Goal: Contribute content

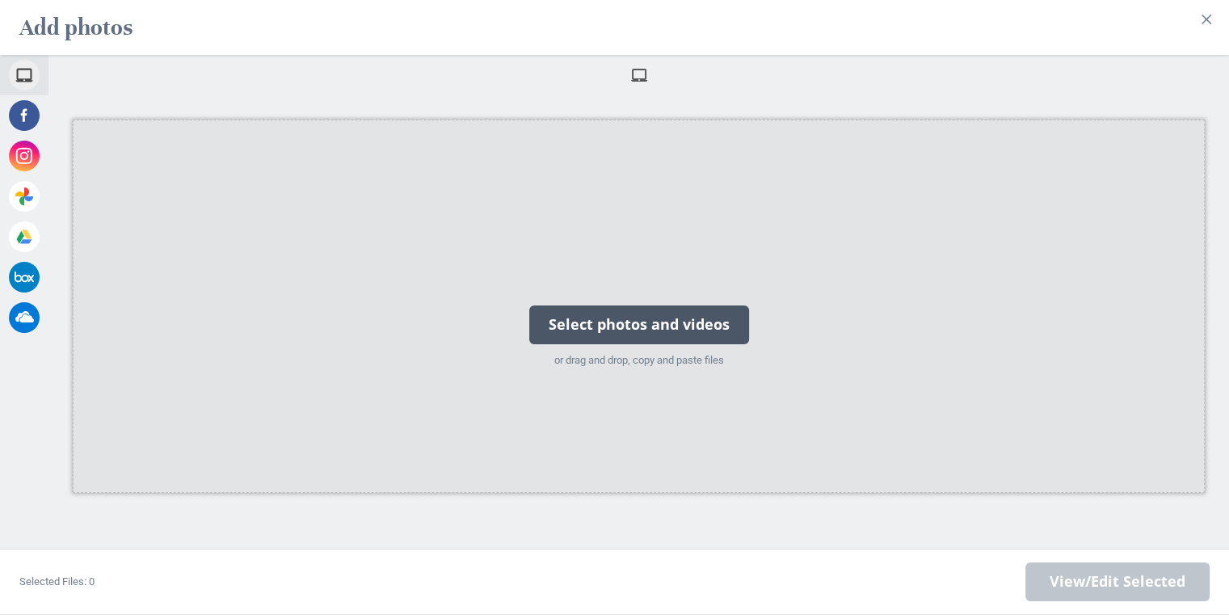
click at [626, 319] on div "Select photos and videos" at bounding box center [639, 325] width 220 height 39
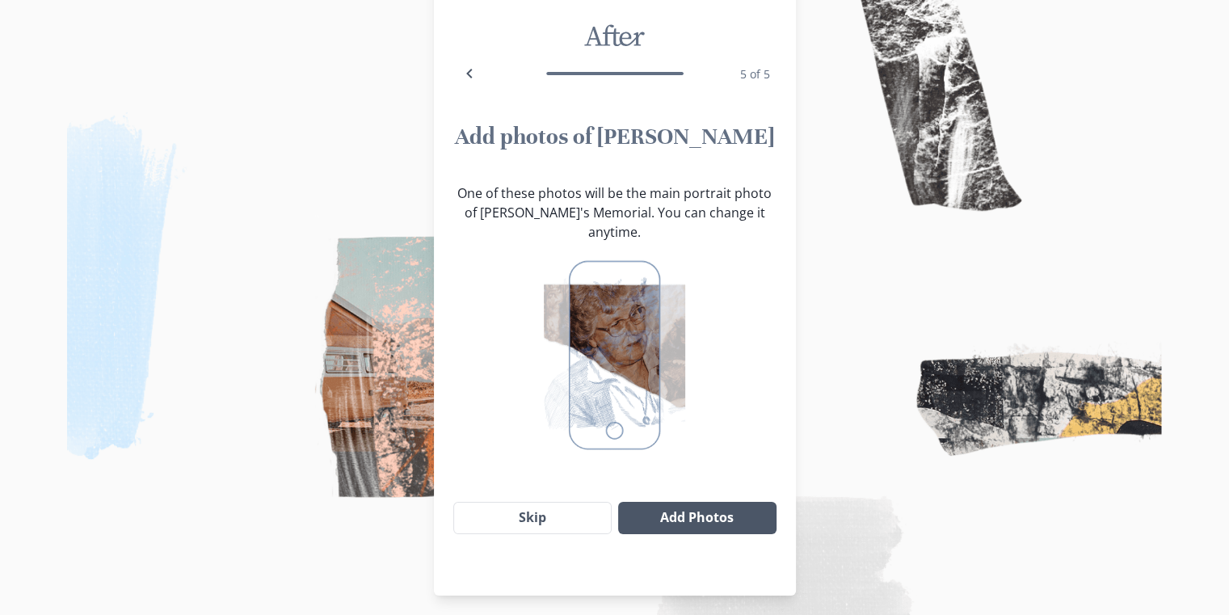
click at [656, 502] on button "Add Photos" at bounding box center [697, 518] width 158 height 32
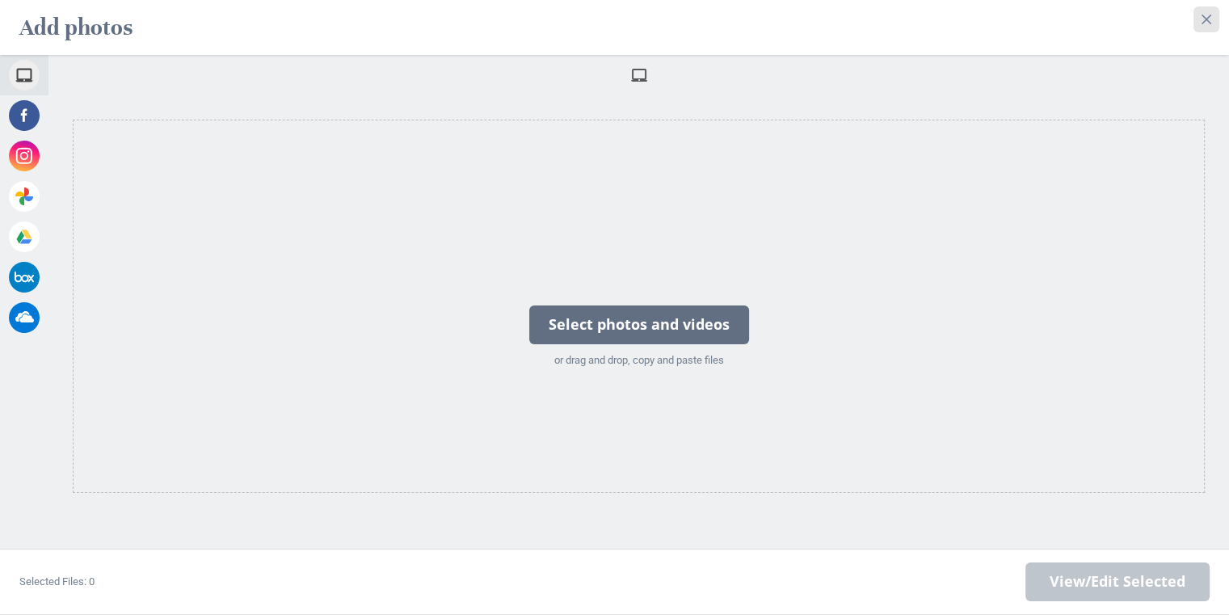
click at [1198, 6] on button "Close" at bounding box center [1207, 19] width 26 height 26
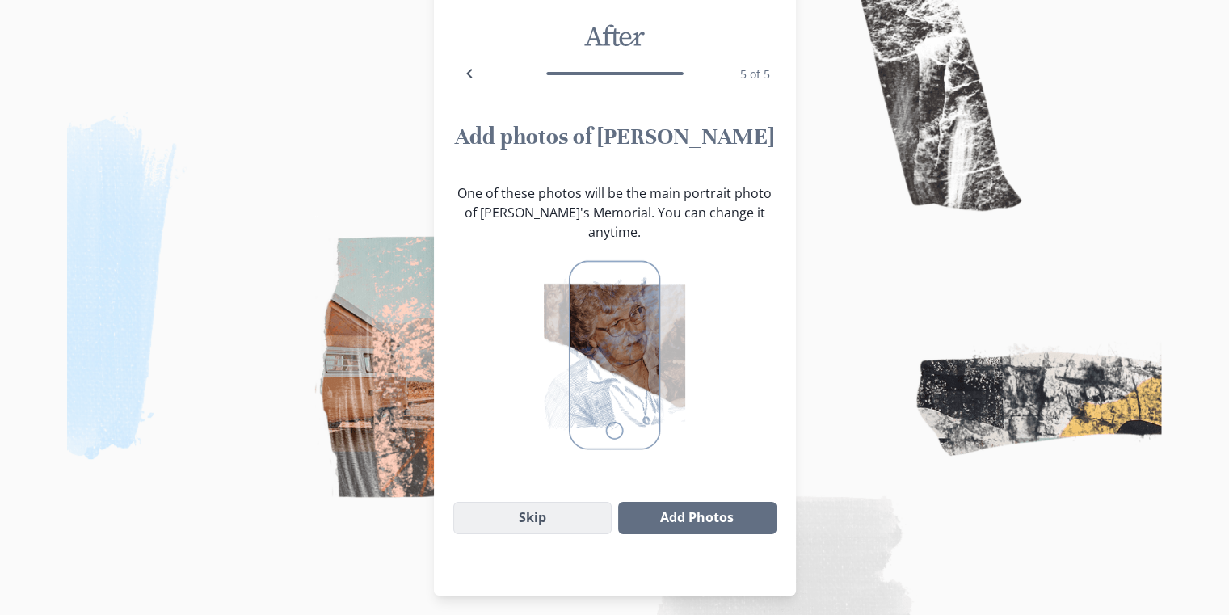
click at [521, 502] on button "Skip" at bounding box center [532, 518] width 159 height 32
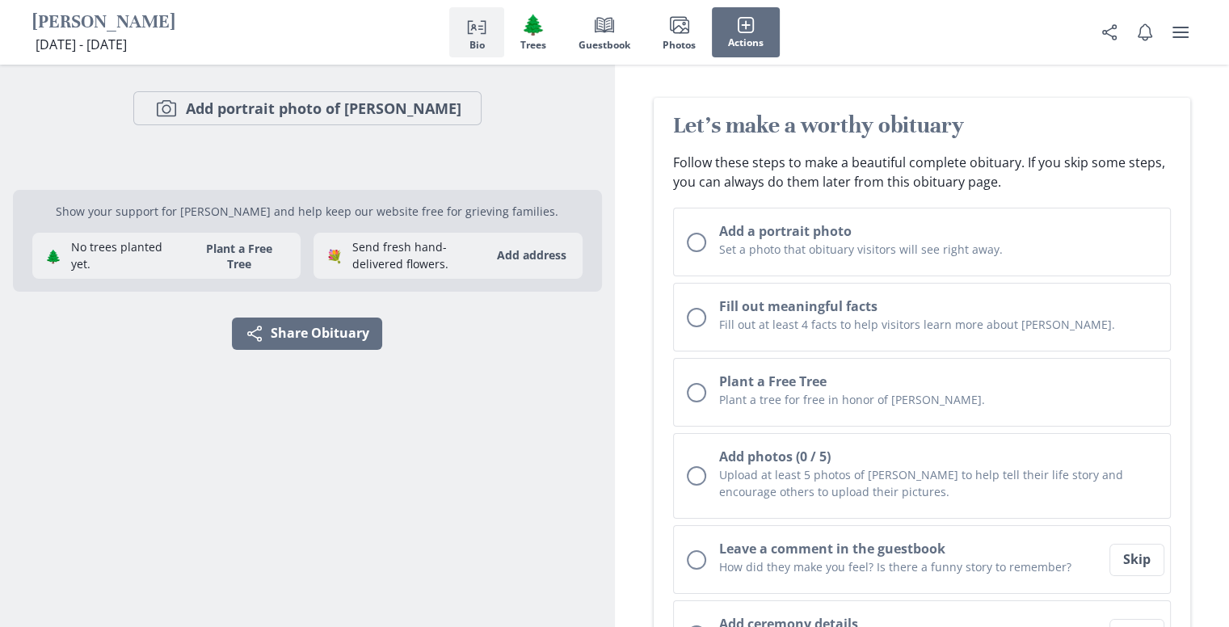
scroll to position [137, 0]
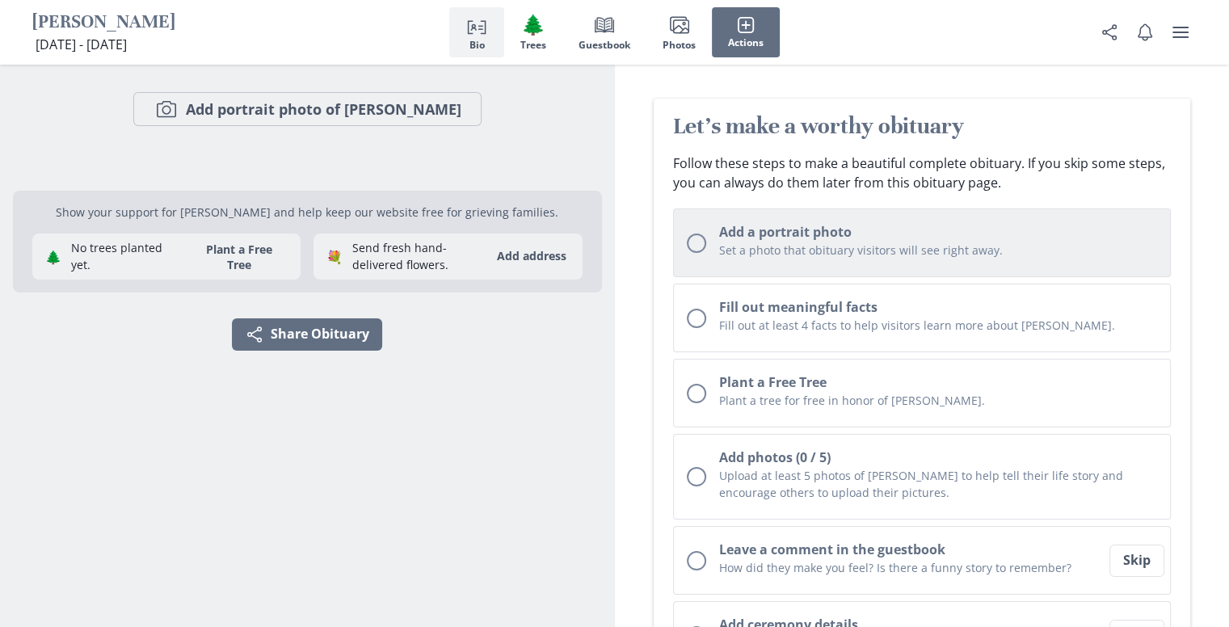
click at [732, 239] on h2 "Add a portrait photo" at bounding box center [938, 231] width 439 height 19
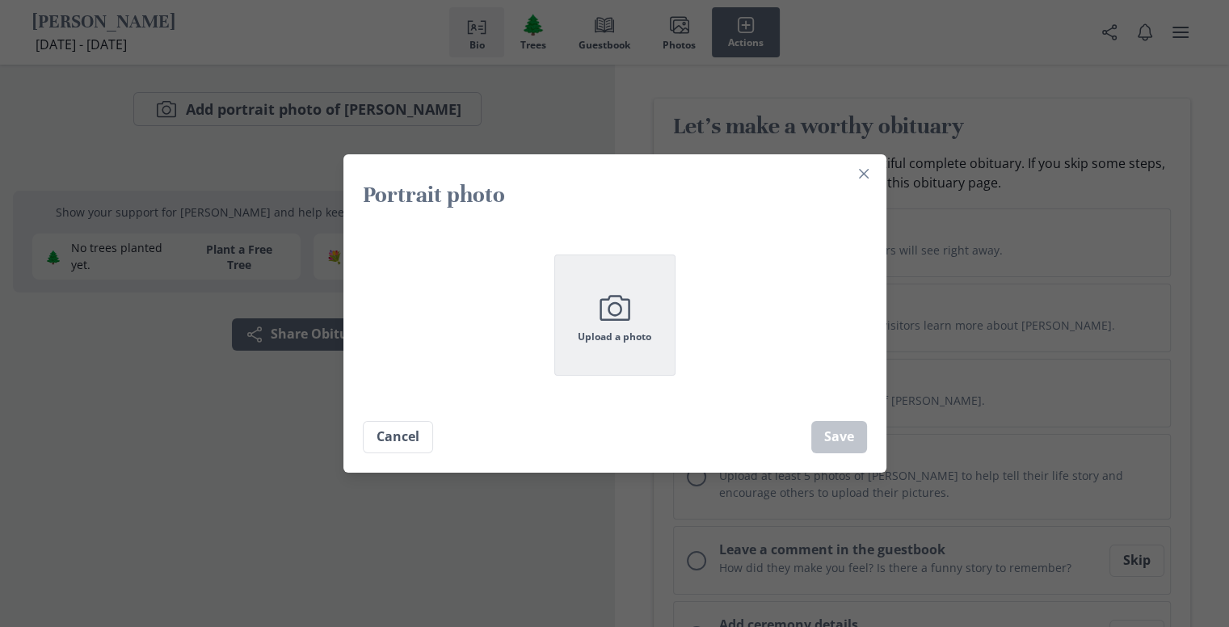
click at [647, 298] on button "Camera Upload a photo" at bounding box center [615, 315] width 121 height 121
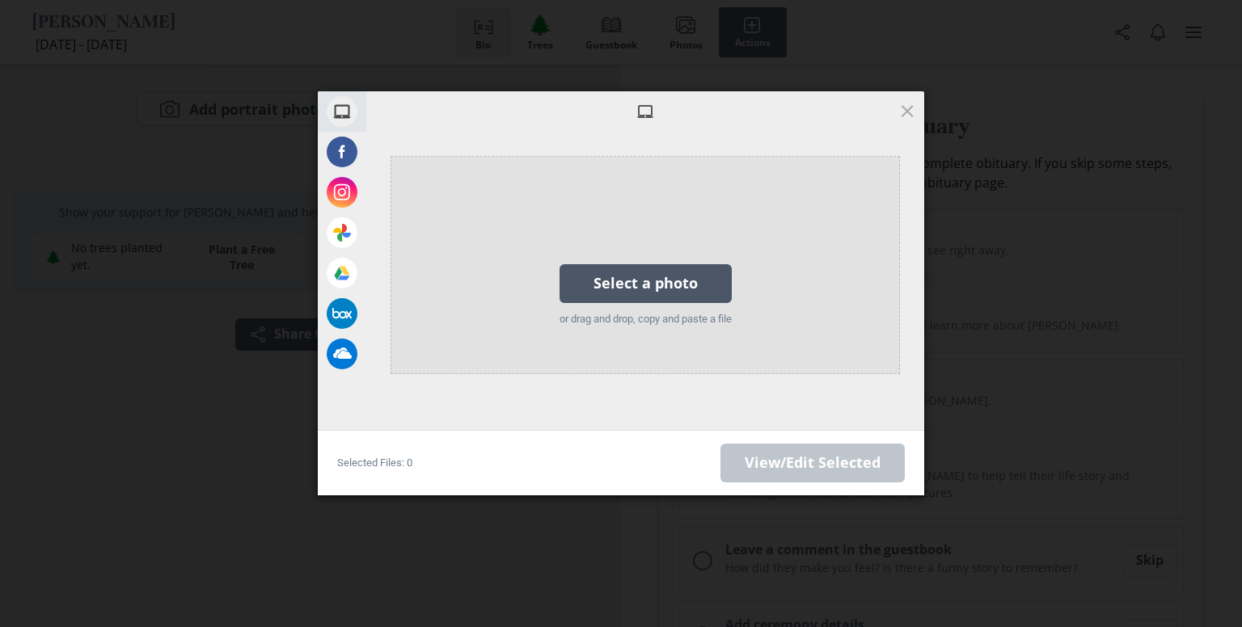
click at [670, 283] on div "Select a photo" at bounding box center [645, 283] width 172 height 39
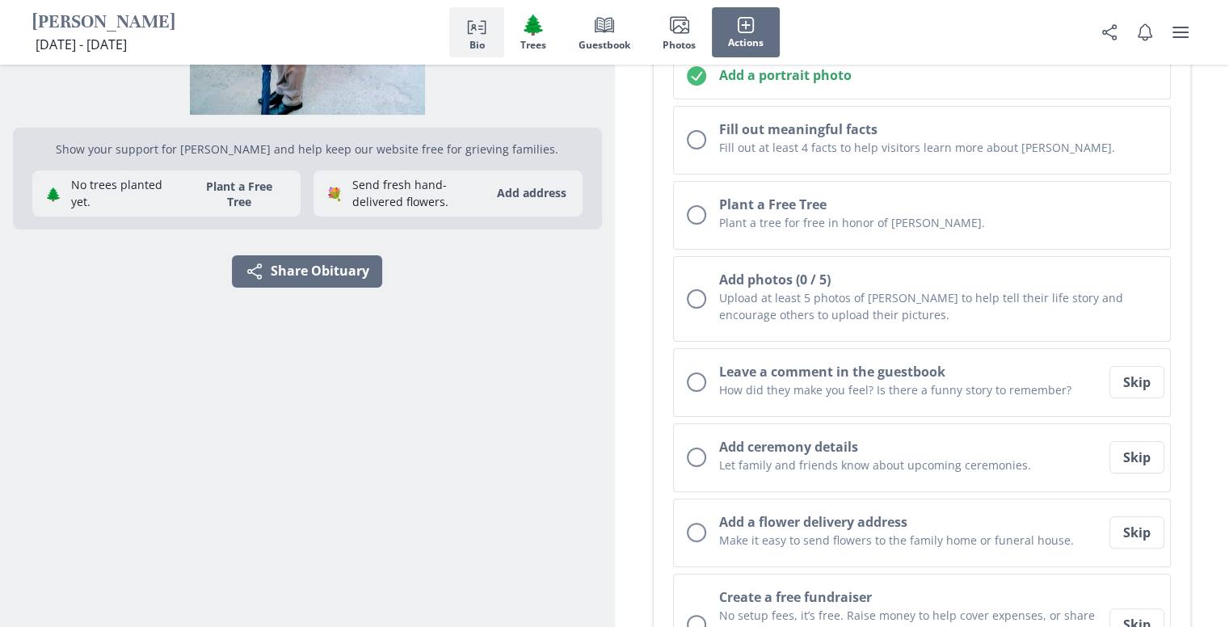
scroll to position [0, 0]
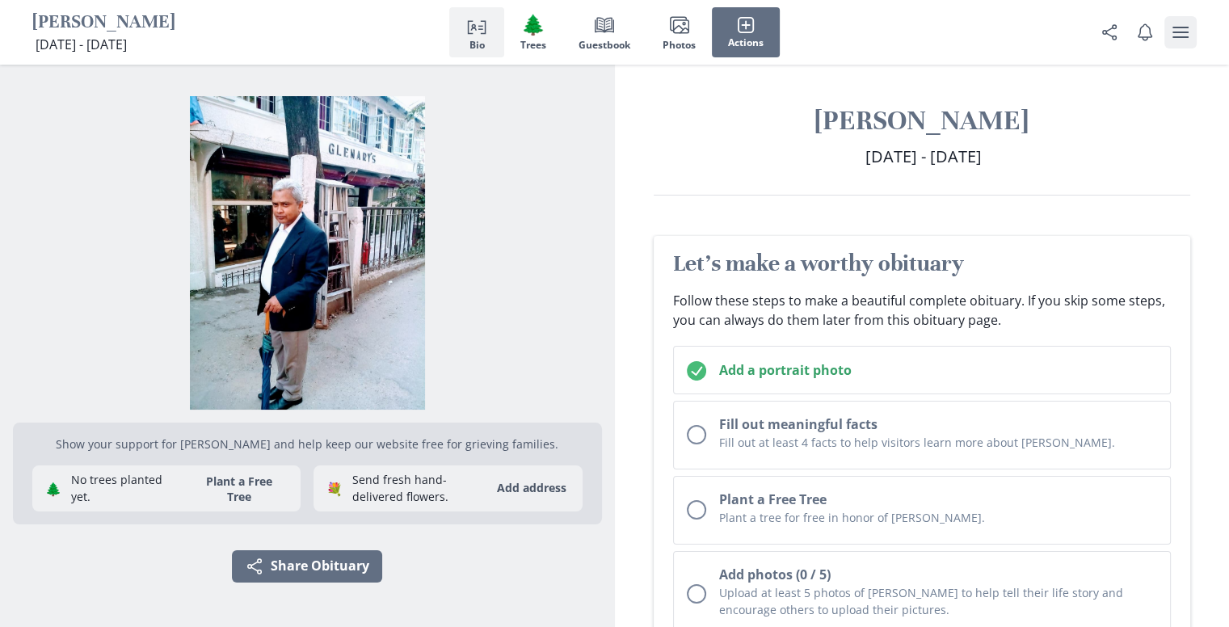
click at [1165, 17] on button "user menu" at bounding box center [1181, 32] width 32 height 32
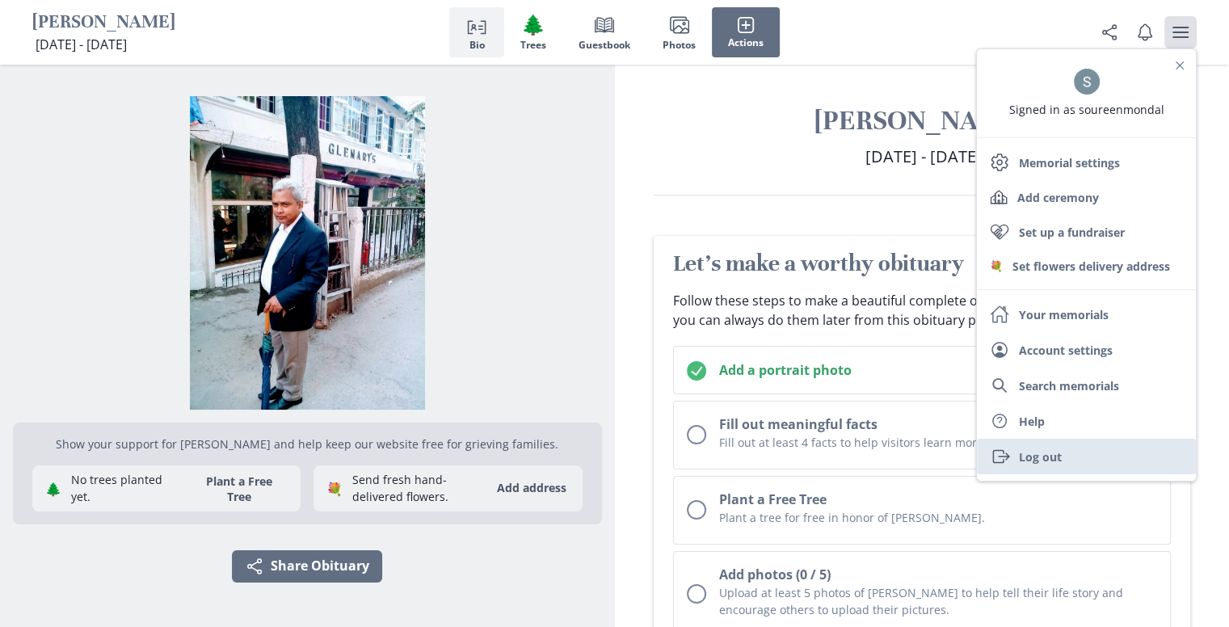
click at [1075, 473] on link "Exit Log out" at bounding box center [1086, 457] width 219 height 36
